Goal: Information Seeking & Learning: Learn about a topic

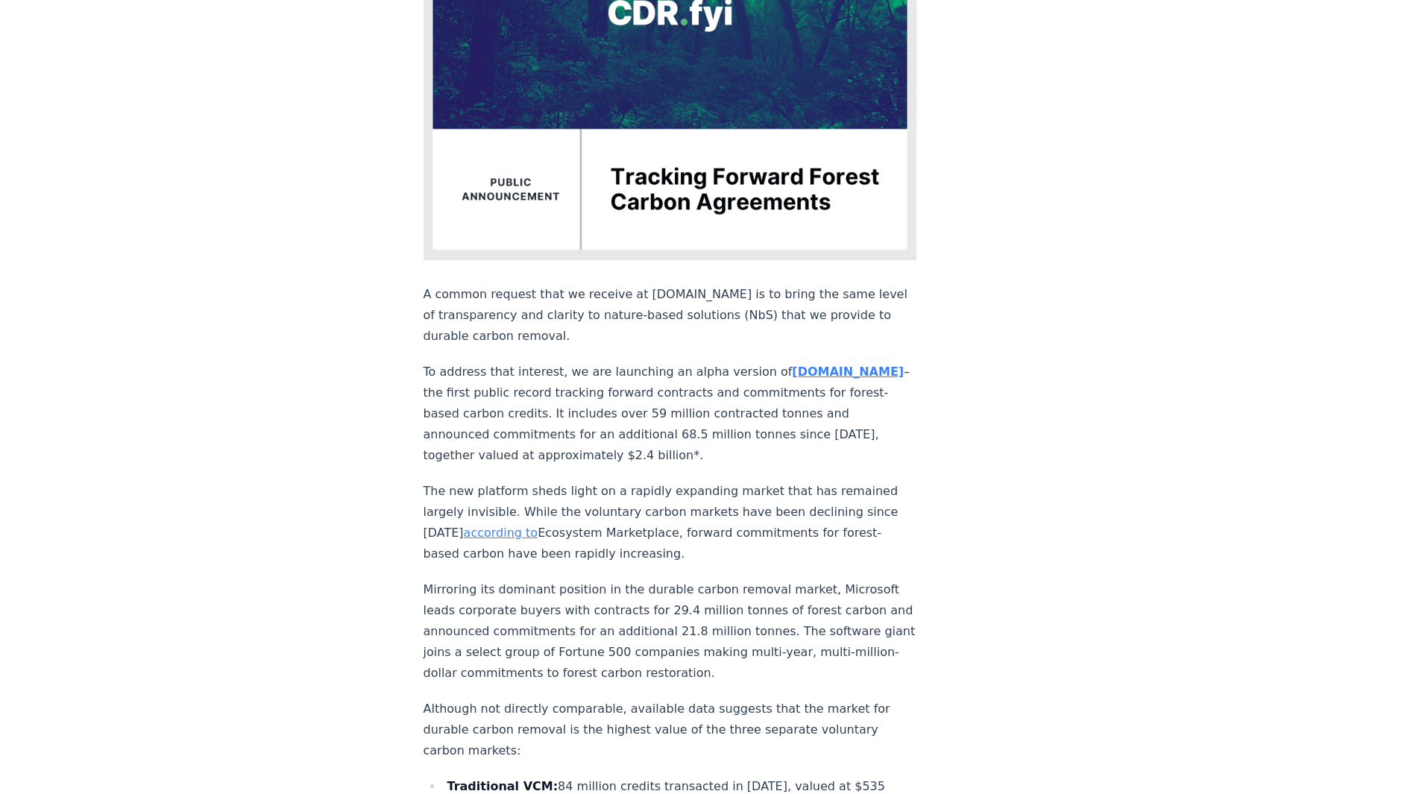
scroll to position [373, 0]
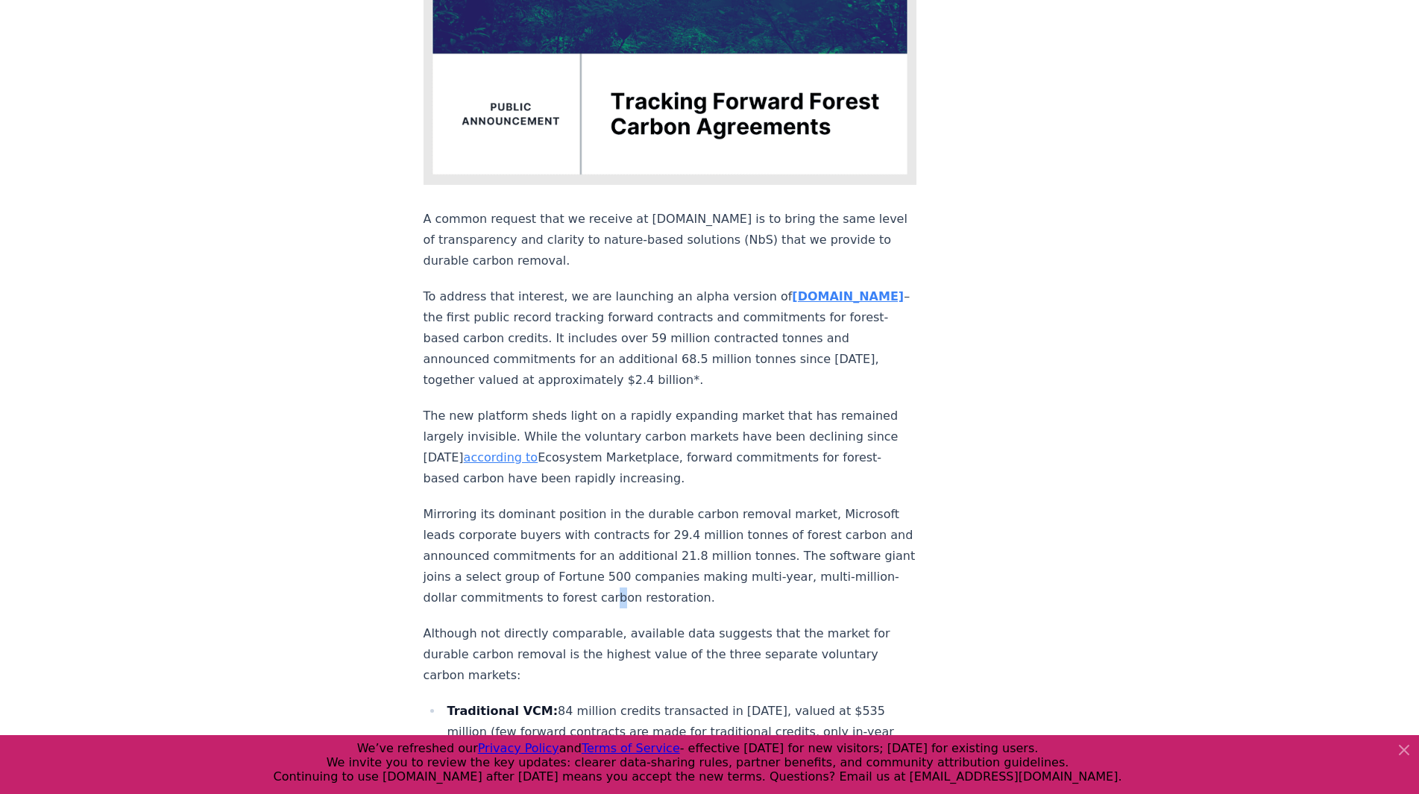
click at [784, 544] on p "Mirroring its dominant position in the durable carbon removal market, Microsoft…" at bounding box center [671, 556] width 494 height 104
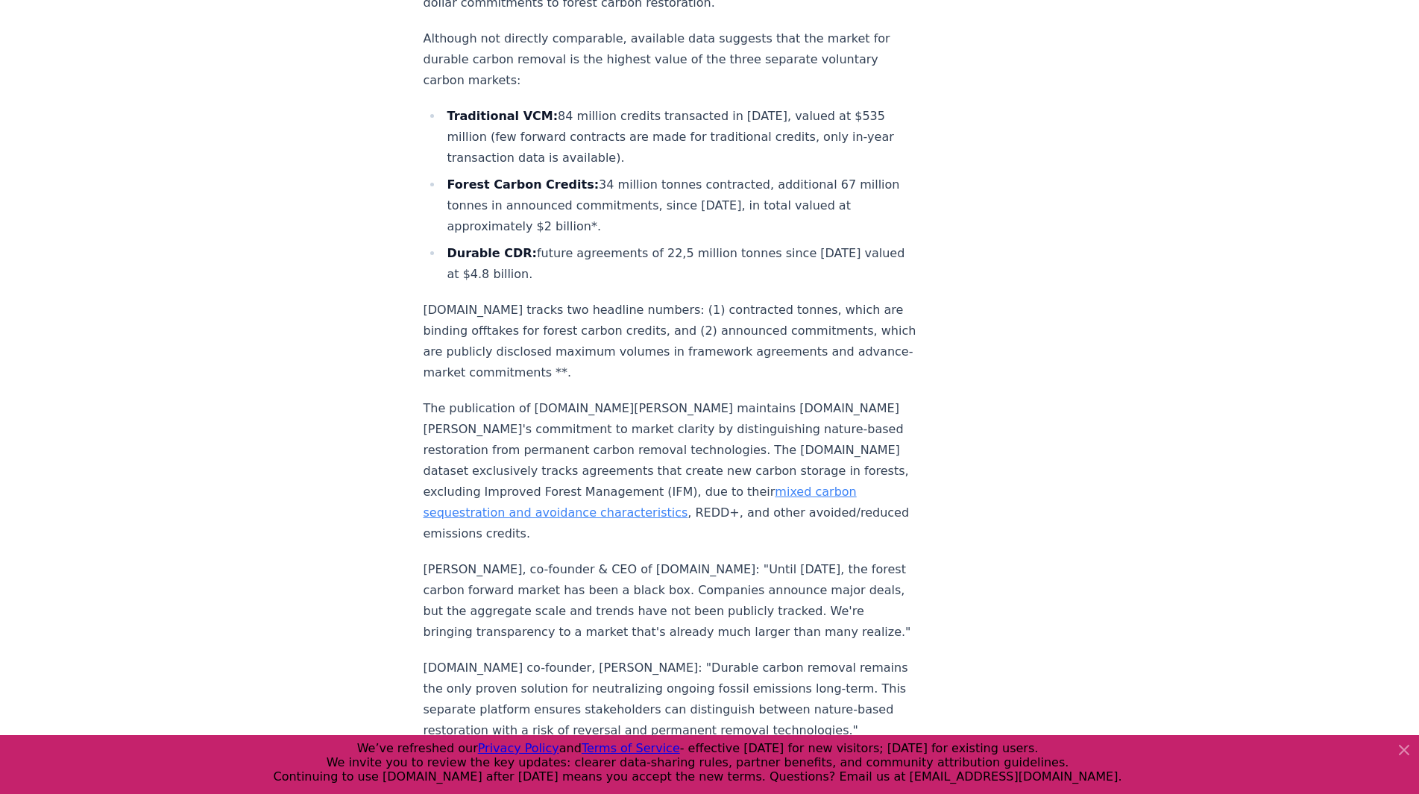
scroll to position [969, 0]
click at [336, 492] on div "[DATE] New Feature: Tracking Forward Forest Carbon Agreements A common request …" at bounding box center [710, 49] width 1044 height 1930
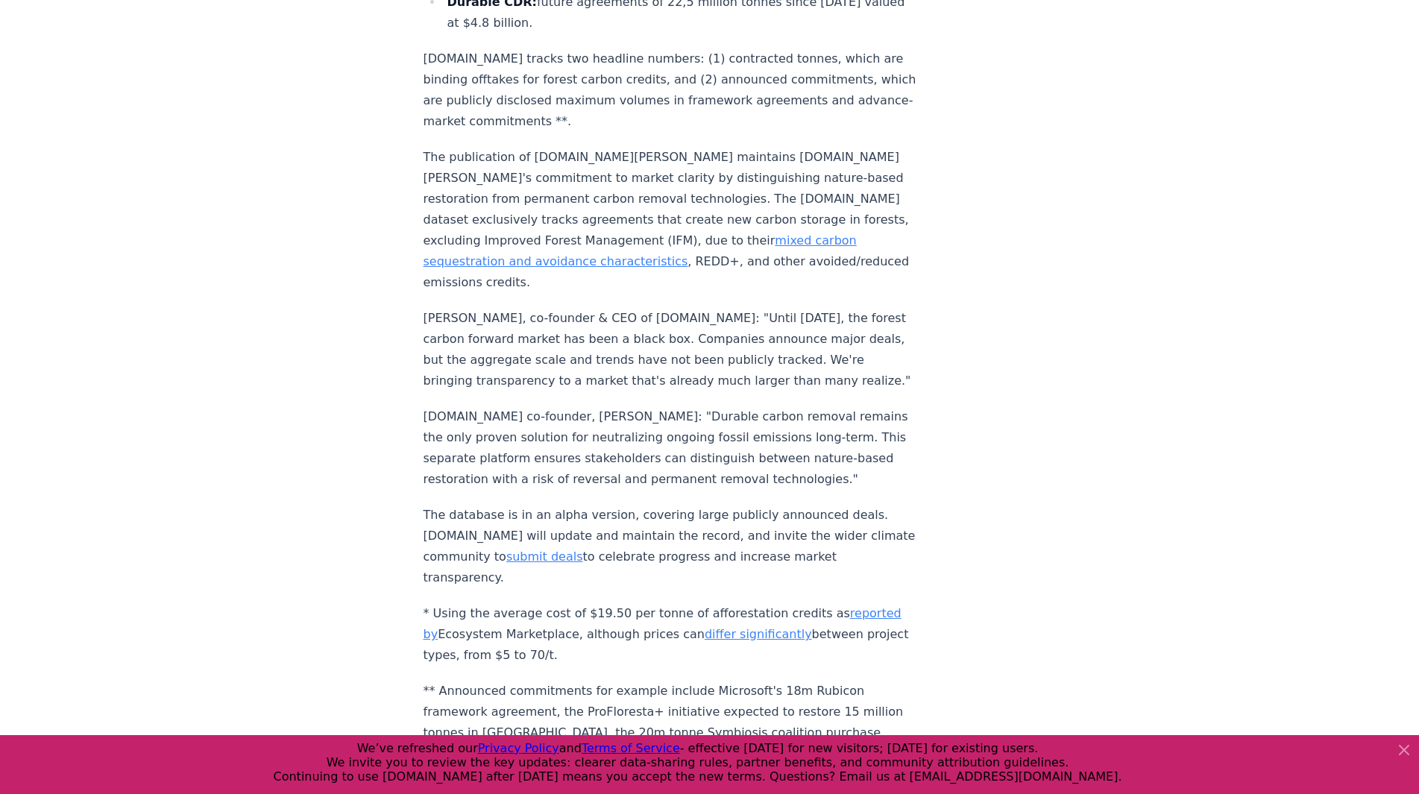
scroll to position [1193, 0]
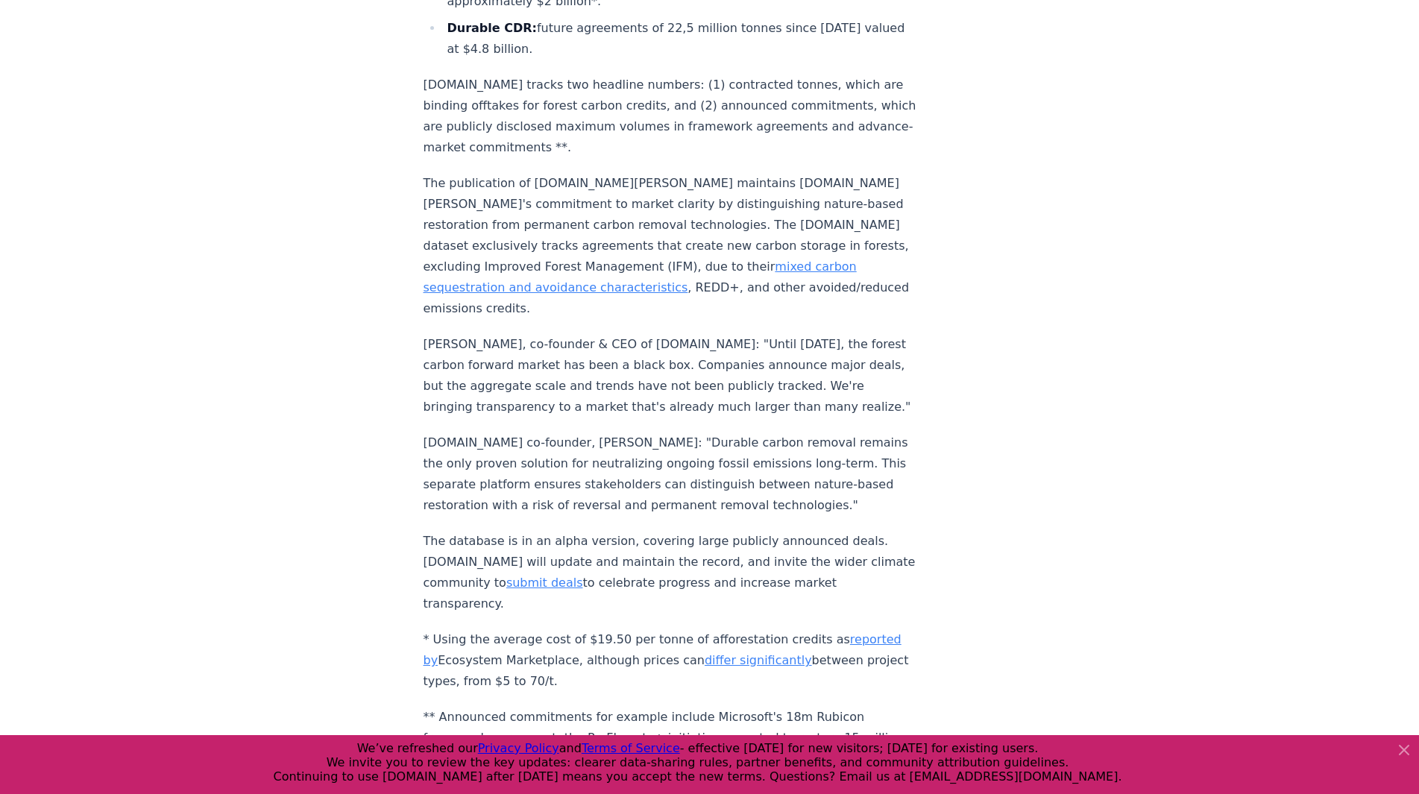
click at [587, 336] on p "[PERSON_NAME], co-founder & CEO of [DOMAIN_NAME]: "Until [DATE], the forest car…" at bounding box center [671, 376] width 494 height 84
click at [589, 336] on p "[PERSON_NAME], co-founder & CEO of [DOMAIN_NAME]: "Until [DATE], the forest car…" at bounding box center [671, 376] width 494 height 84
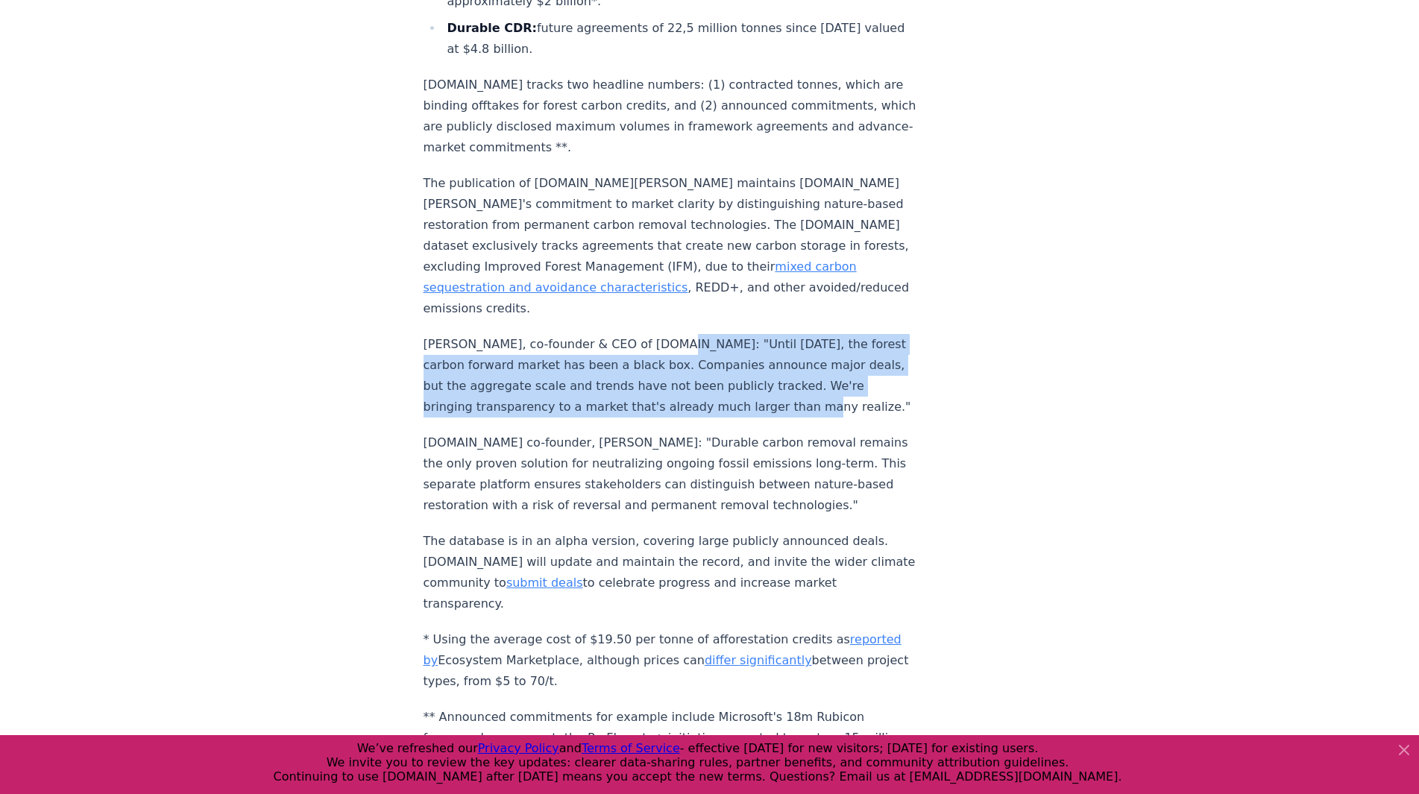
drag, startPoint x: 642, startPoint y: 295, endPoint x: 804, endPoint y: 353, distance: 172.0
click at [804, 353] on p "[PERSON_NAME], co-founder & CEO of [DOMAIN_NAME]: "Until [DATE], the forest car…" at bounding box center [671, 376] width 494 height 84
click at [651, 334] on p "[PERSON_NAME], co-founder & CEO of [DOMAIN_NAME]: "Until [DATE], the forest car…" at bounding box center [671, 376] width 494 height 84
drag, startPoint x: 649, startPoint y: 302, endPoint x: 800, endPoint y: 353, distance: 159.6
click at [800, 353] on p "[PERSON_NAME], co-founder & CEO of [DOMAIN_NAME]: "Until [DATE], the forest car…" at bounding box center [671, 376] width 494 height 84
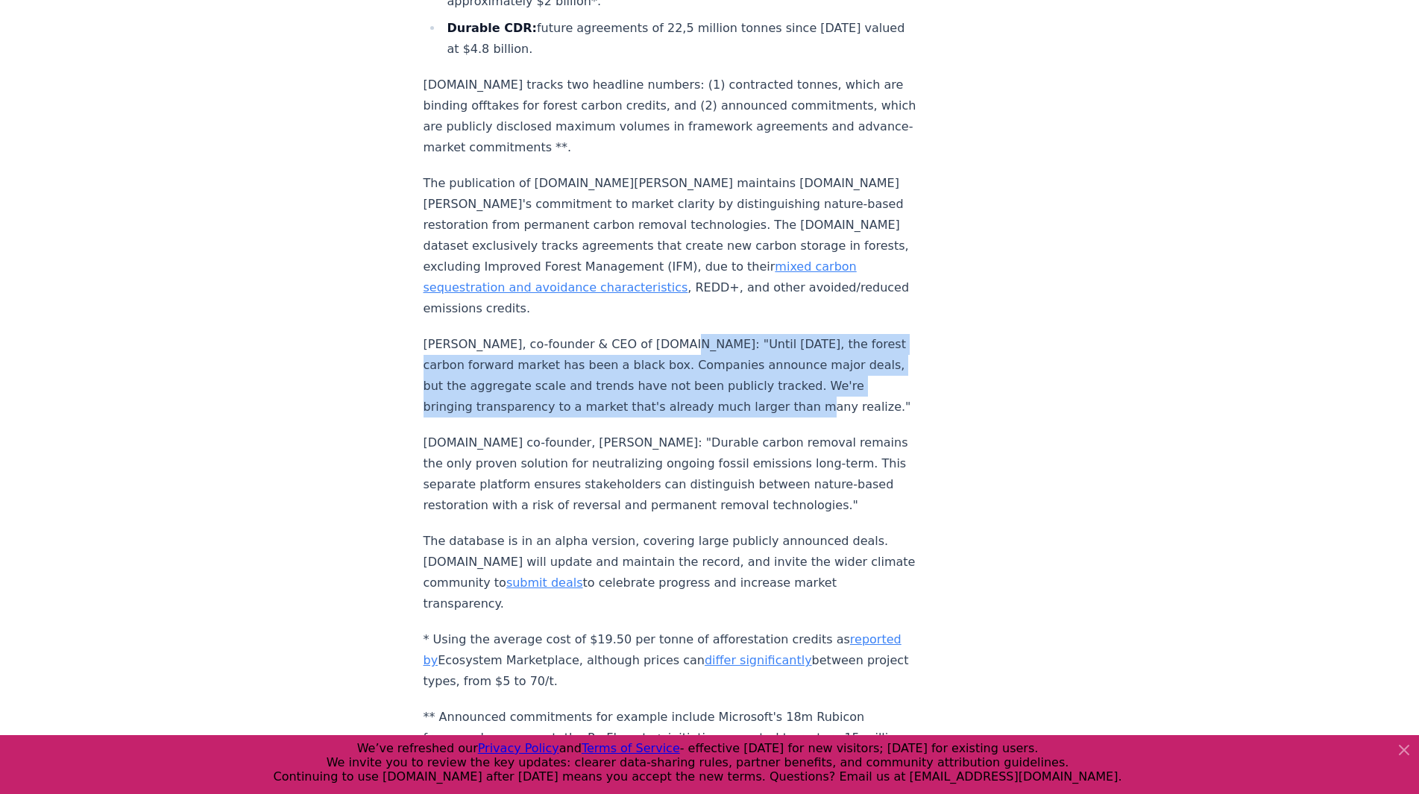
click at [711, 367] on p "[PERSON_NAME], co-founder & CEO of [DOMAIN_NAME]: "Until [DATE], the forest car…" at bounding box center [671, 376] width 494 height 84
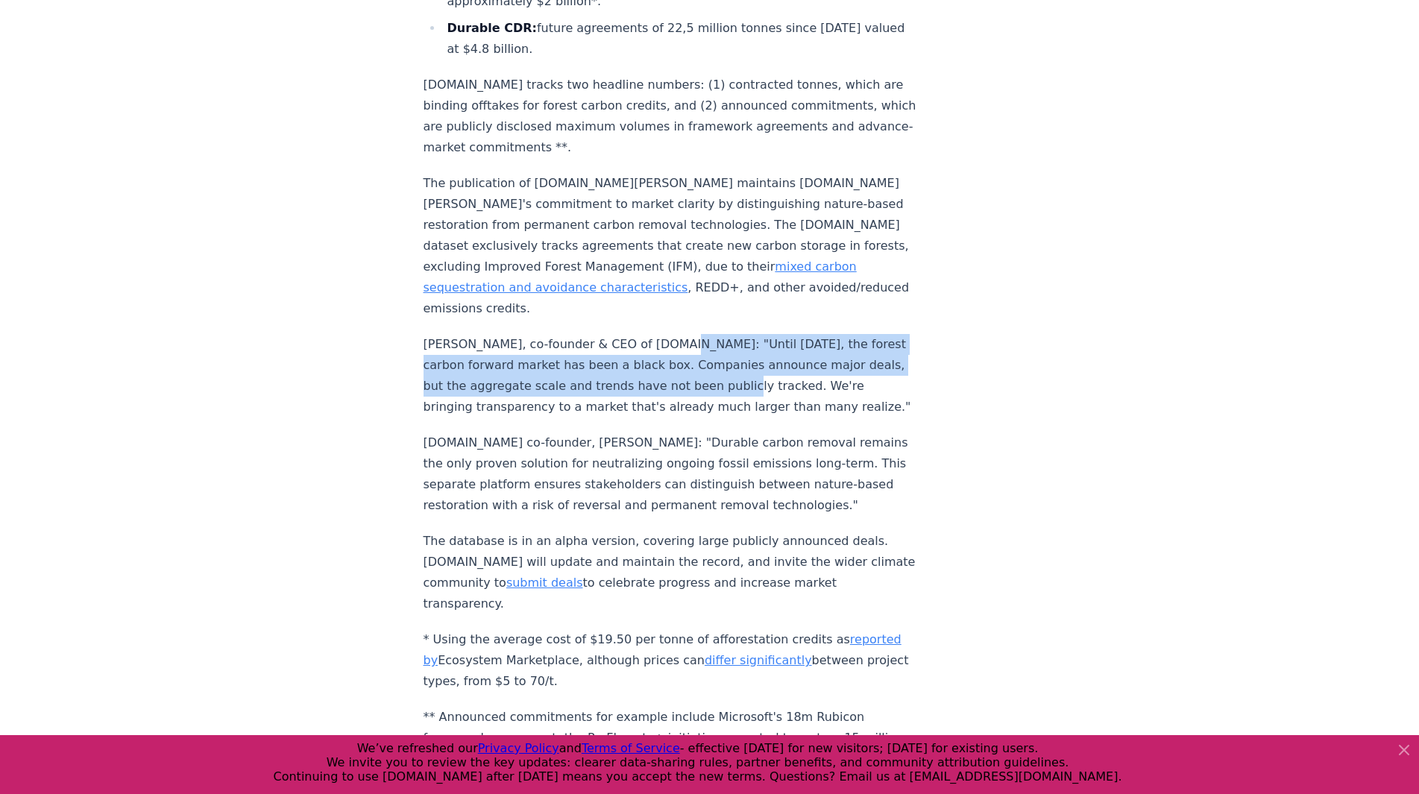
drag, startPoint x: 650, startPoint y: 295, endPoint x: 743, endPoint y: 331, distance: 99.2
click at [743, 334] on p "[PERSON_NAME], co-founder & CEO of [DOMAIN_NAME]: "Until [DATE], the forest car…" at bounding box center [671, 376] width 494 height 84
copy p "Until [DATE], the forest carbon forward market has been a black box. Companies …"
